Goal: Information Seeking & Learning: Find specific fact

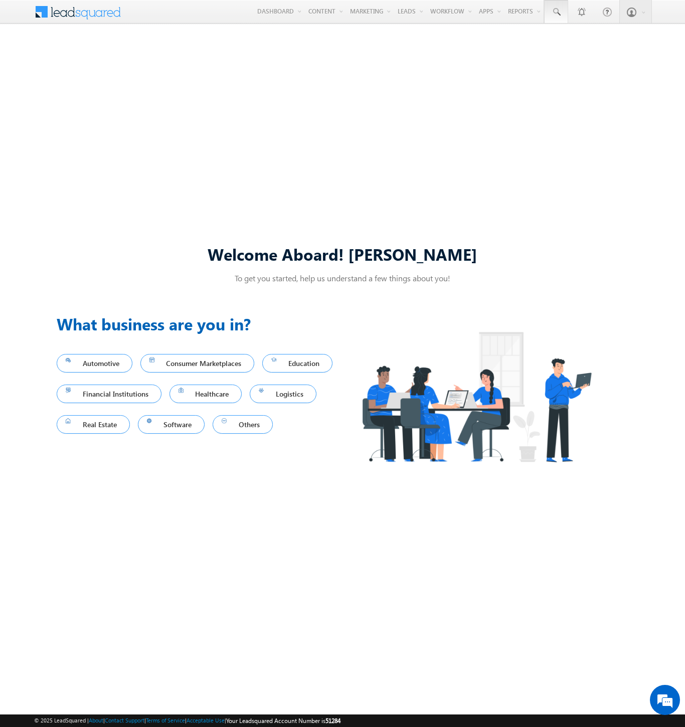
click at [556, 12] on span at bounding box center [556, 12] width 10 height 10
type input "8907393645"
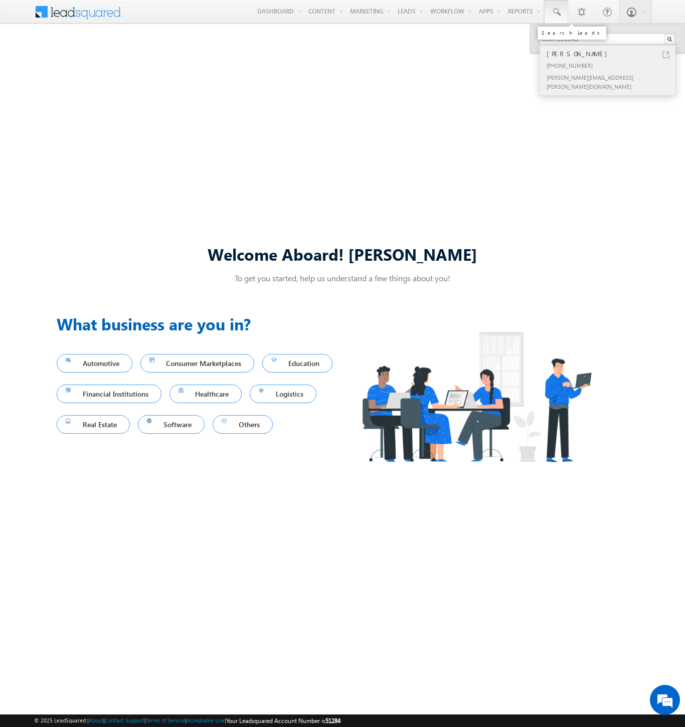
click at [612, 54] on div "[PERSON_NAME]" at bounding box center [612, 53] width 134 height 11
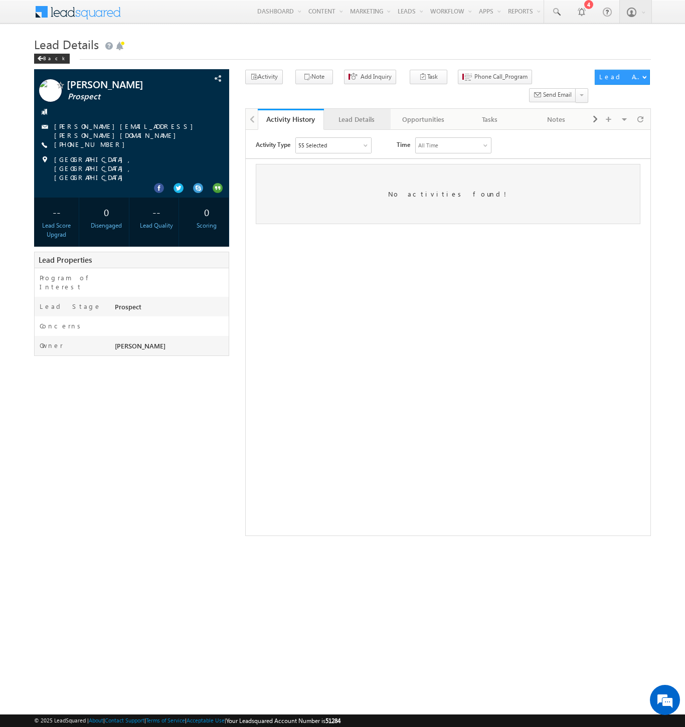
click at [357, 113] on div "Lead Details" at bounding box center [356, 119] width 49 height 12
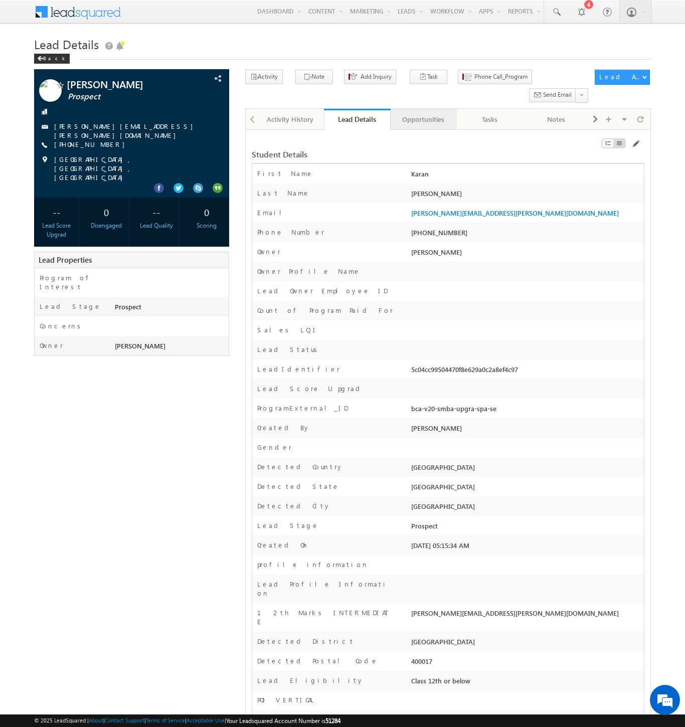
click at [423, 113] on div "Opportunities" at bounding box center [423, 119] width 49 height 12
